Goal: Answer question/provide support: Answer question/provide support

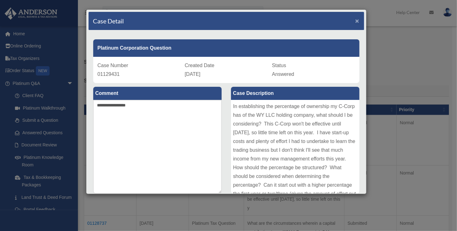
click at [356, 20] on span "×" at bounding box center [358, 20] width 4 height 7
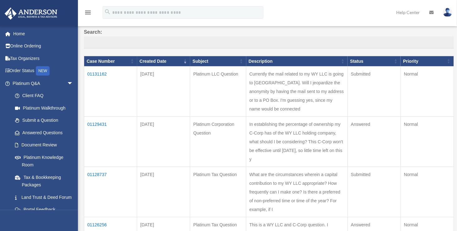
scroll to position [62, 0]
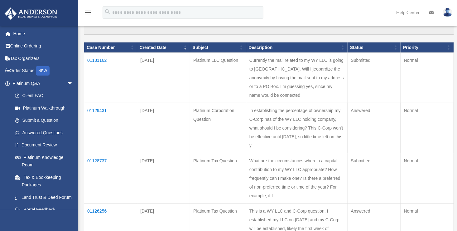
click at [94, 128] on td "01129431" at bounding box center [110, 128] width 53 height 50
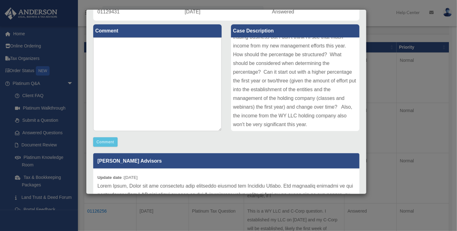
scroll to position [57, 0]
click at [120, 59] on textarea at bounding box center [157, 84] width 129 height 94
type textarea "*"
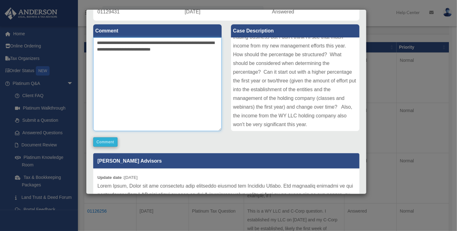
type textarea "**********"
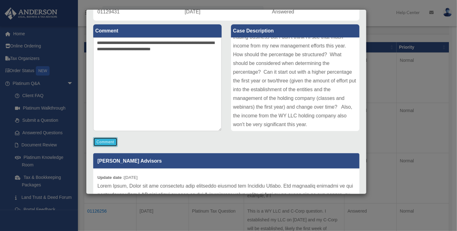
click at [106, 146] on button "Comment" at bounding box center [105, 141] width 25 height 9
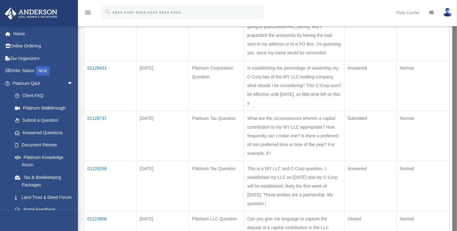
scroll to position [106, 0]
click at [100, 153] on td "01128737" at bounding box center [110, 134] width 52 height 50
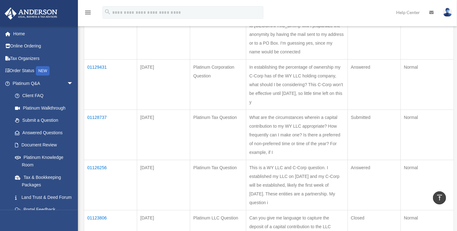
click at [99, 151] on td "01128737" at bounding box center [110, 135] width 53 height 50
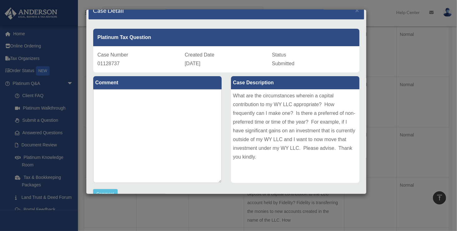
scroll to position [0, 0]
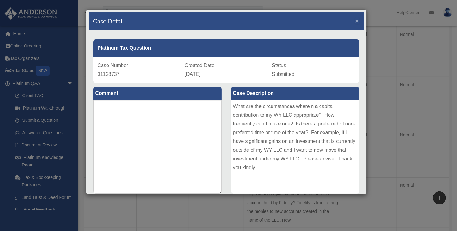
click at [356, 23] on span "×" at bounding box center [358, 20] width 4 height 7
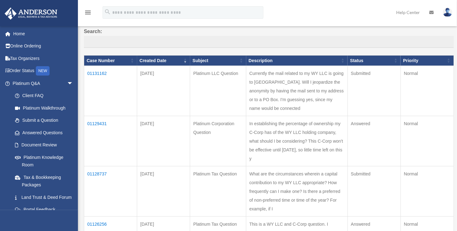
scroll to position [47, 0]
